Goal: Download file/media

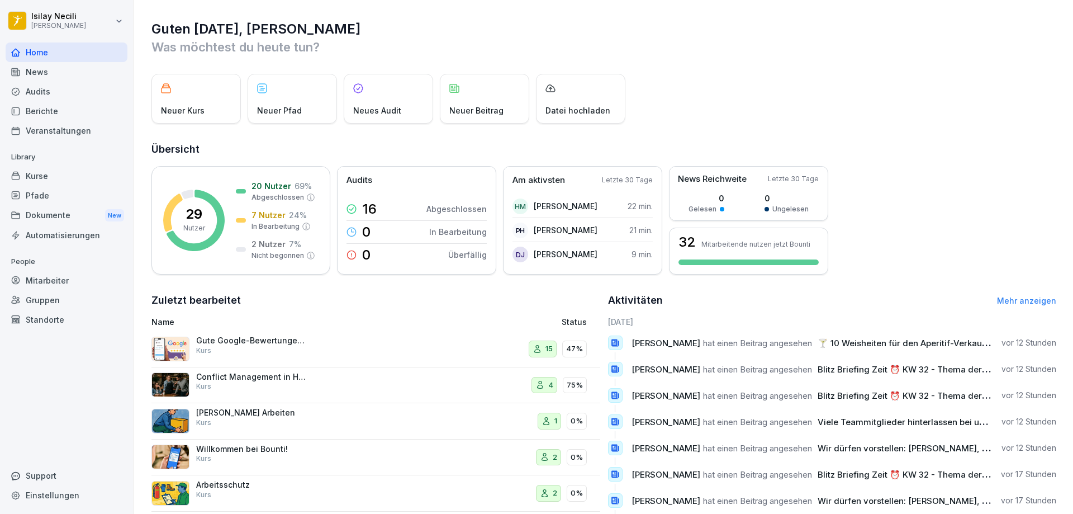
click at [34, 72] on div "News" at bounding box center [67, 72] width 122 height 20
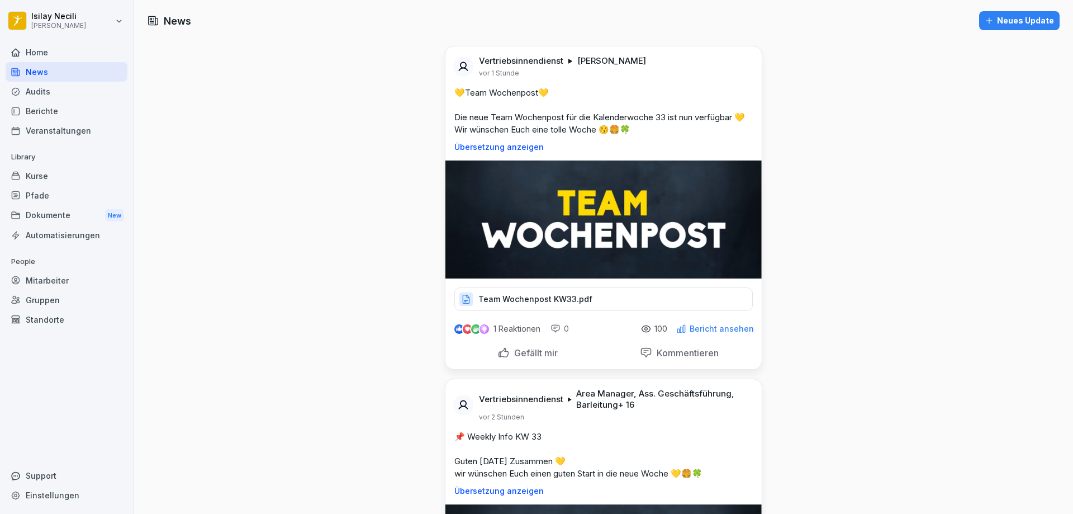
click at [578, 305] on div "Team Wochenpost KW33.pdf" at bounding box center [603, 298] width 298 height 23
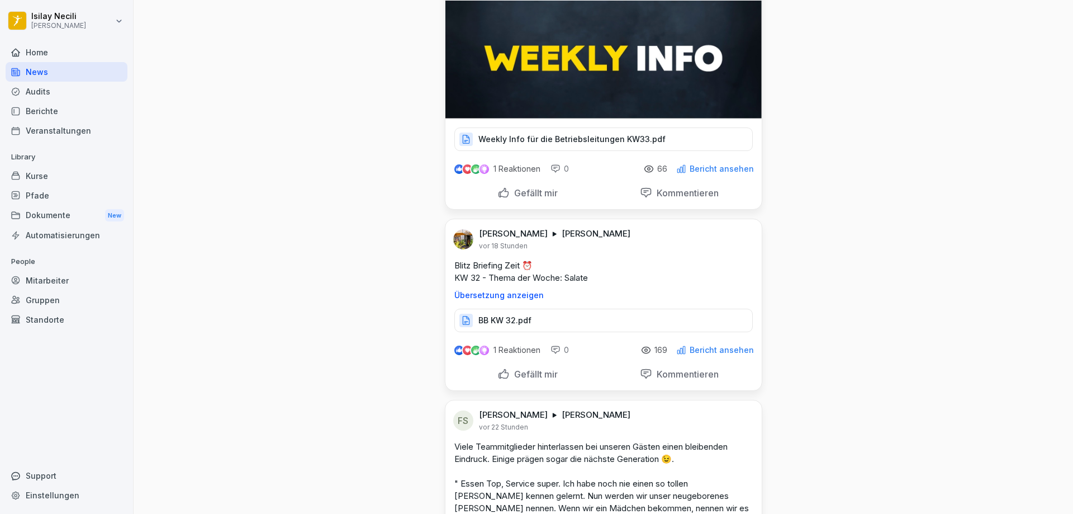
scroll to position [503, 0]
click at [565, 145] on div "Weekly Info für die Betriebsleitungen KW33.pdf" at bounding box center [603, 139] width 298 height 23
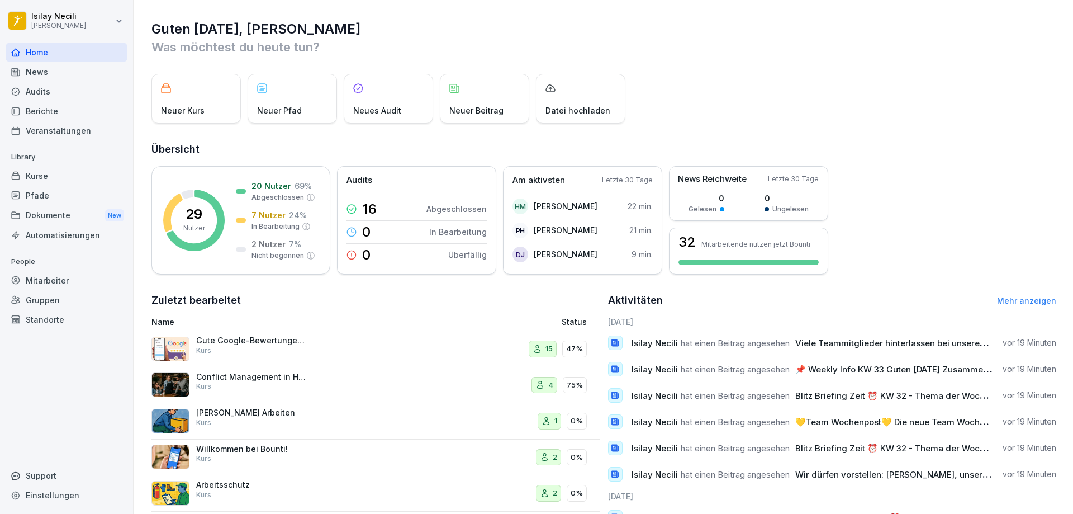
click at [23, 72] on div "News" at bounding box center [67, 72] width 122 height 20
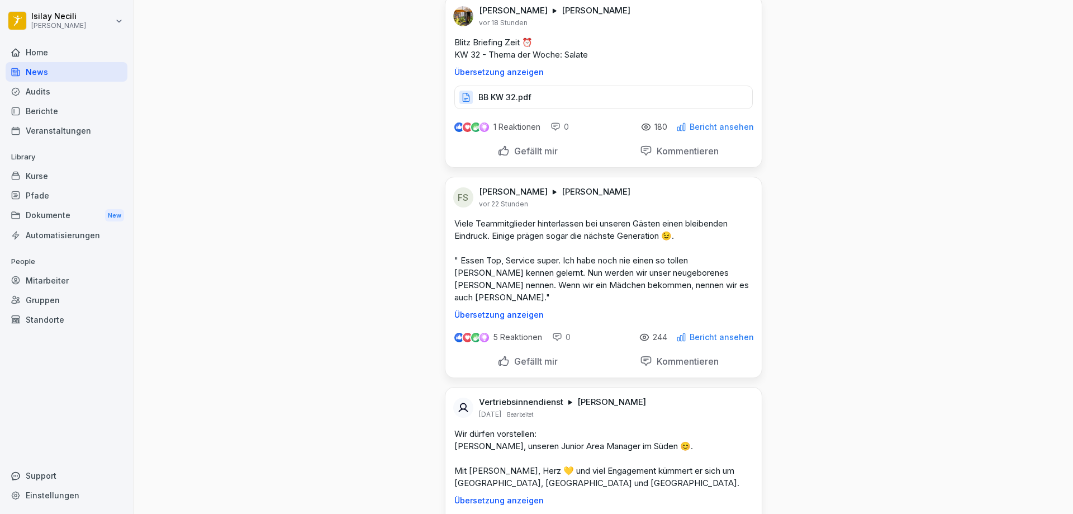
scroll to position [671, 0]
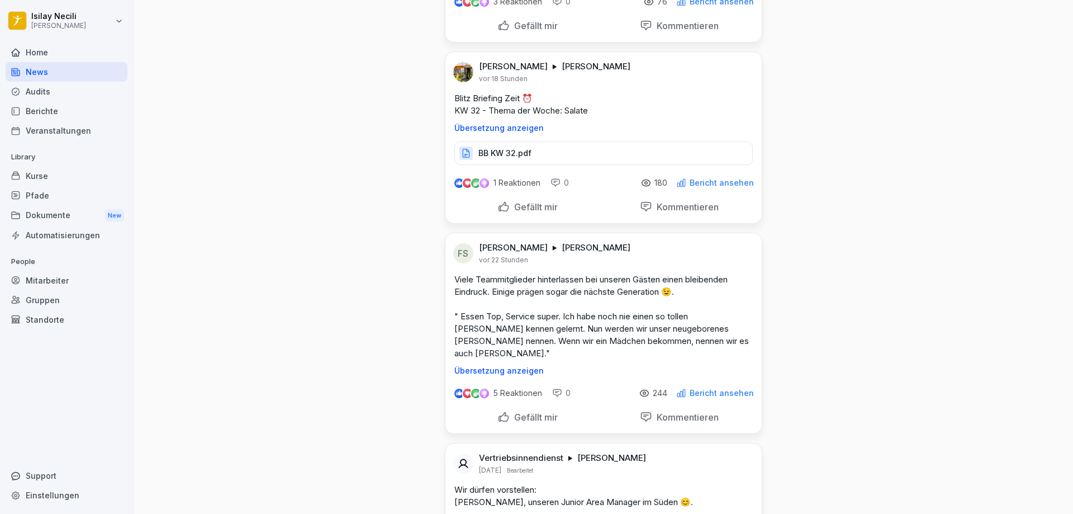
click at [611, 165] on div "BB KW 32.pdf" at bounding box center [603, 152] width 298 height 23
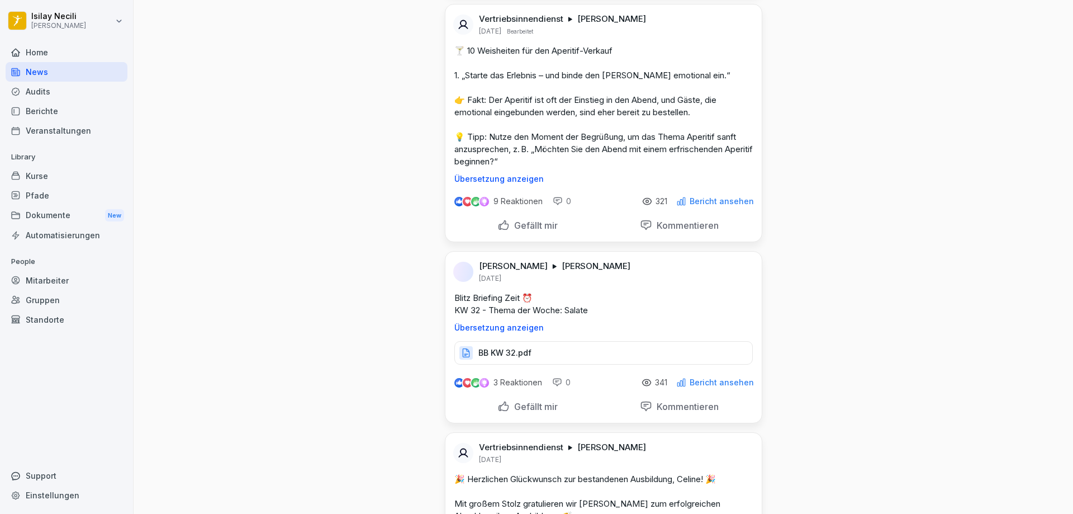
scroll to position [1732, 0]
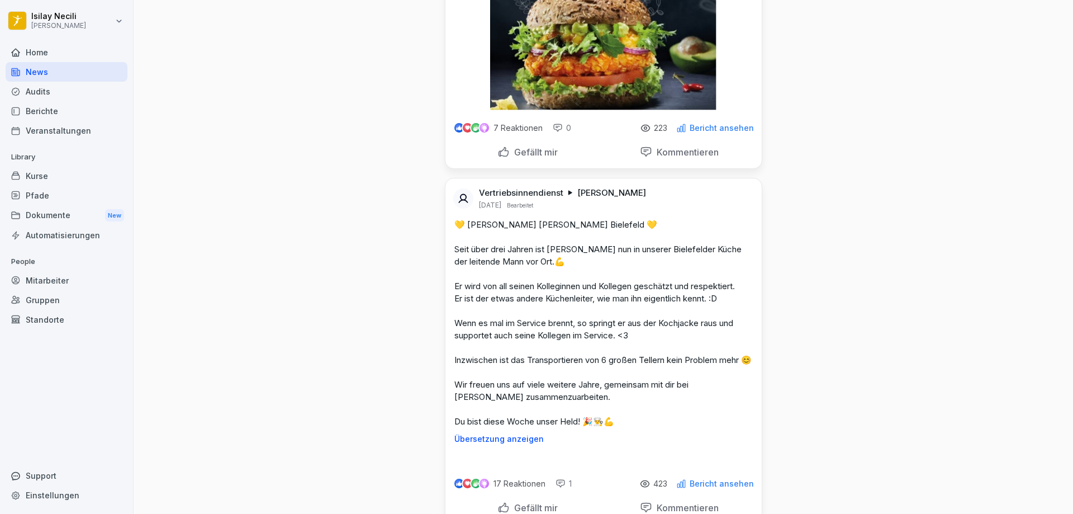
scroll to position [4805, 0]
